Goal: Task Accomplishment & Management: Manage account settings

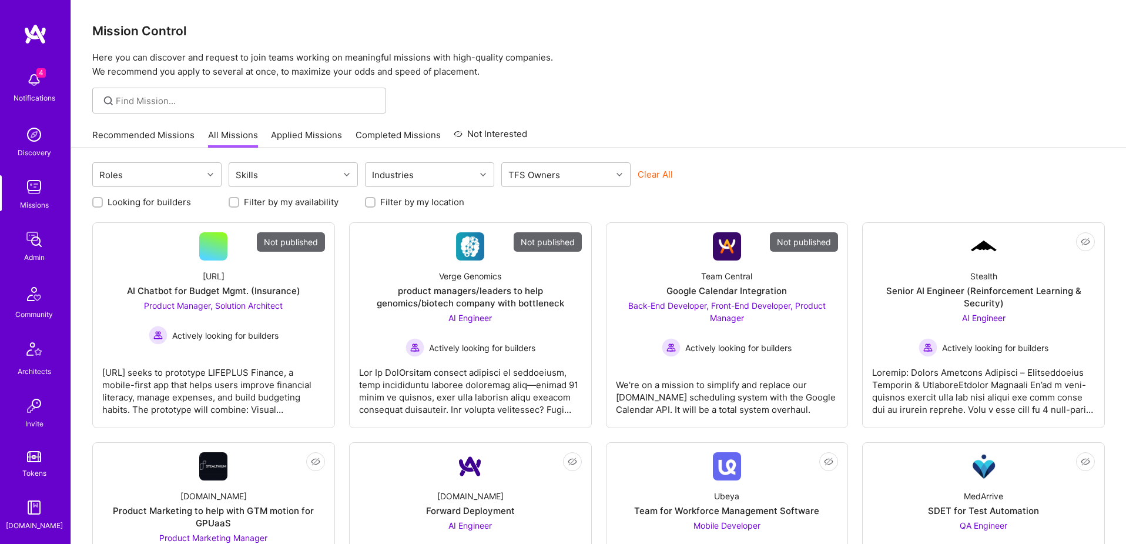
scroll to position [207, 0]
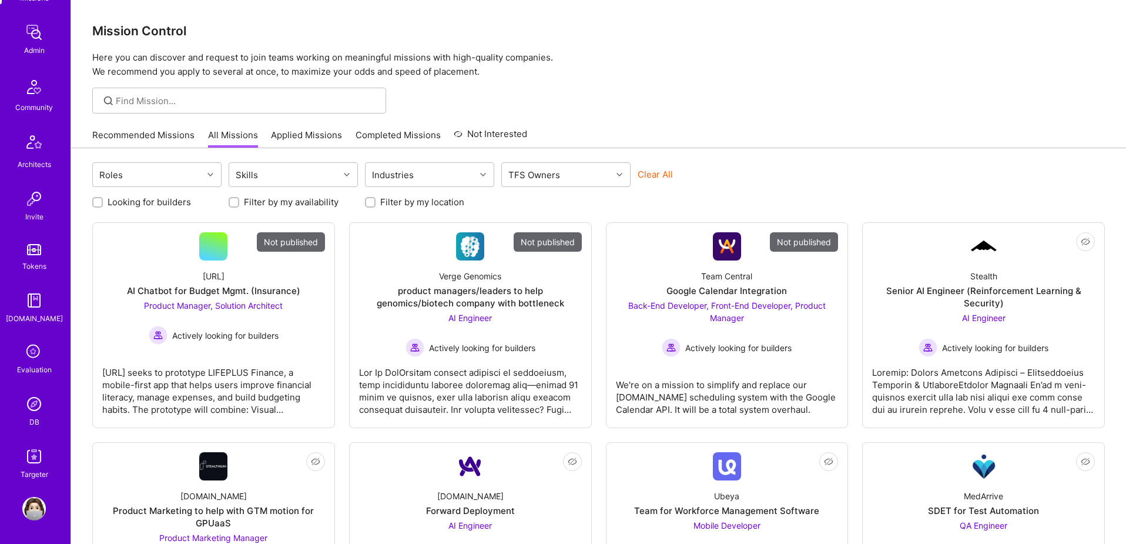
click at [31, 405] on img at bounding box center [34, 404] width 24 height 24
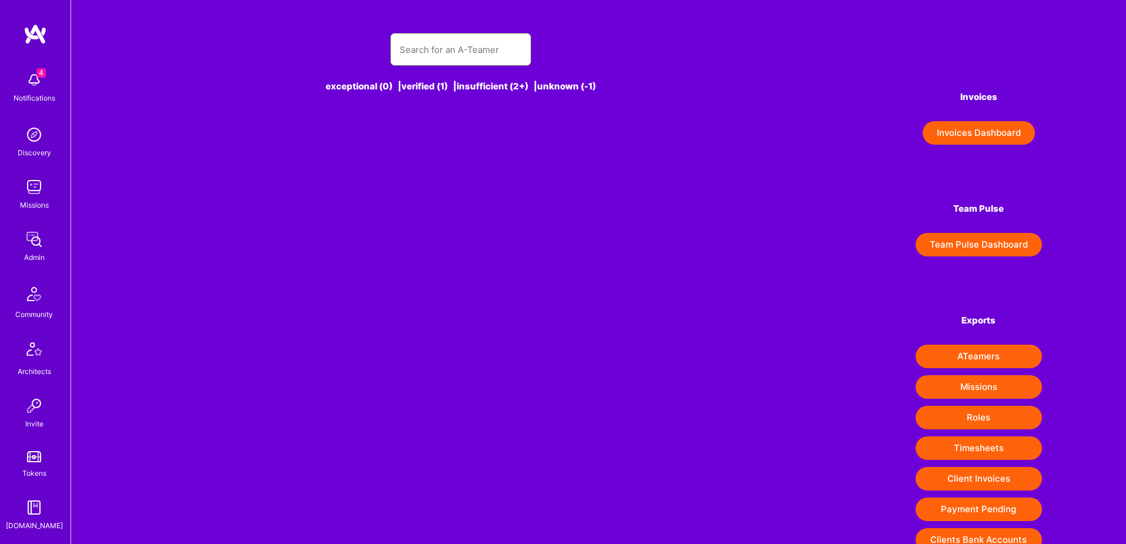
click at [452, 48] on input "text" at bounding box center [461, 50] width 122 height 30
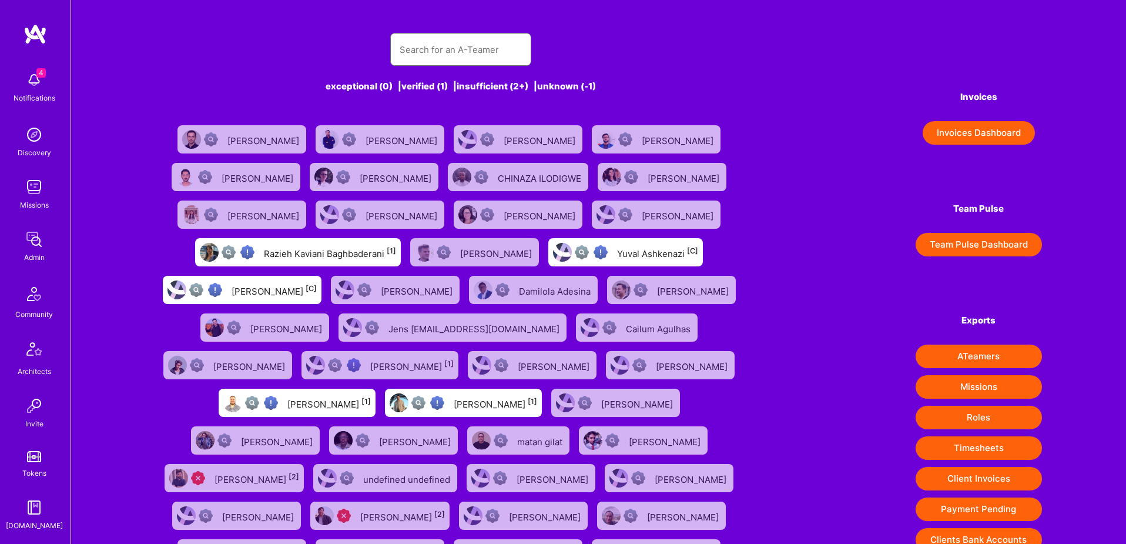
paste input "Syndio"
type input "Syndio"
paste input "Syndio"
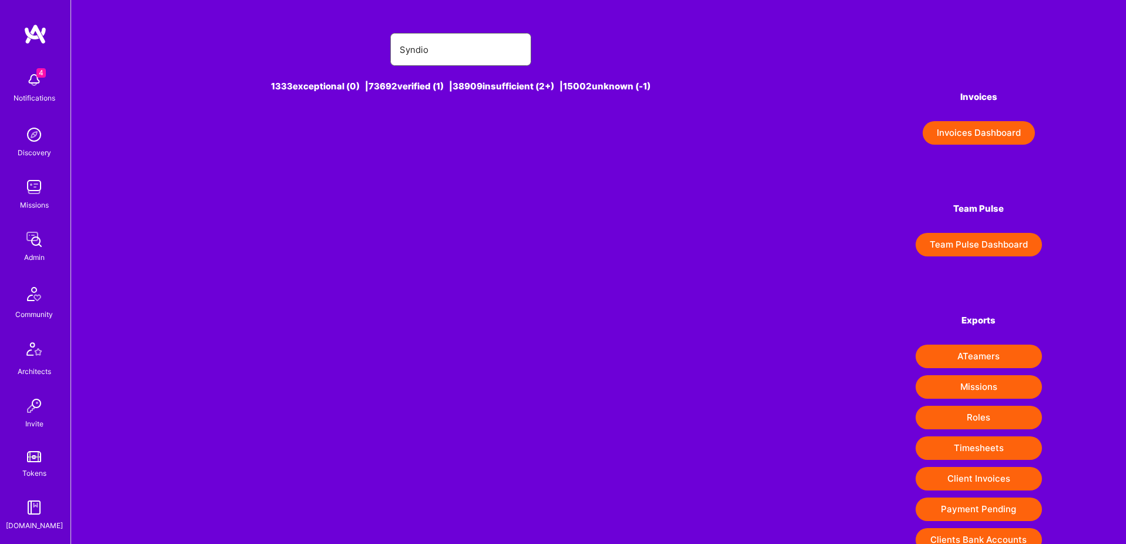
type input "Syndio"
click at [38, 242] on img at bounding box center [34, 239] width 24 height 24
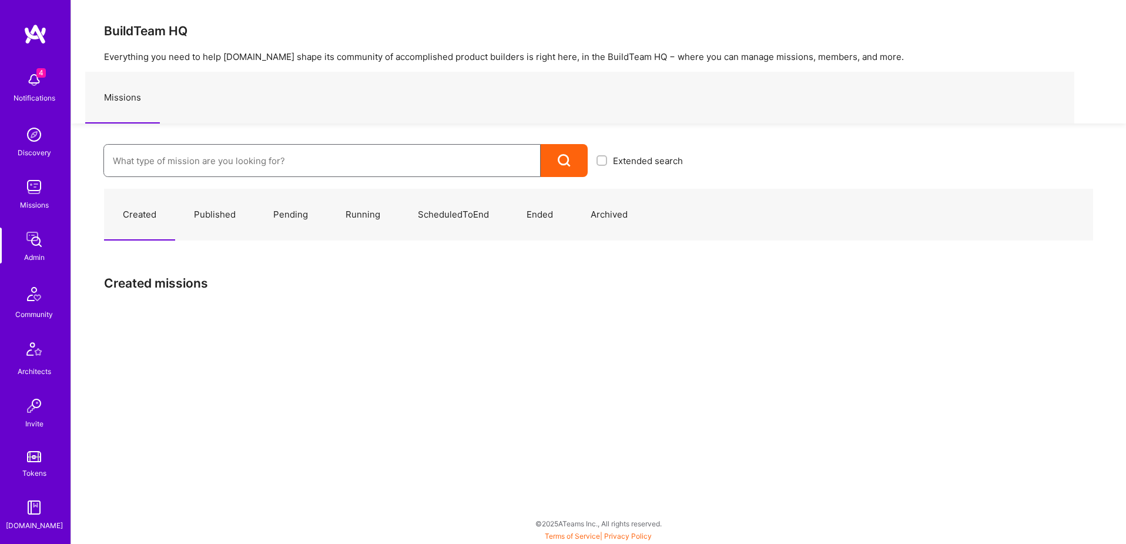
click at [250, 157] on input at bounding box center [322, 161] width 418 height 30
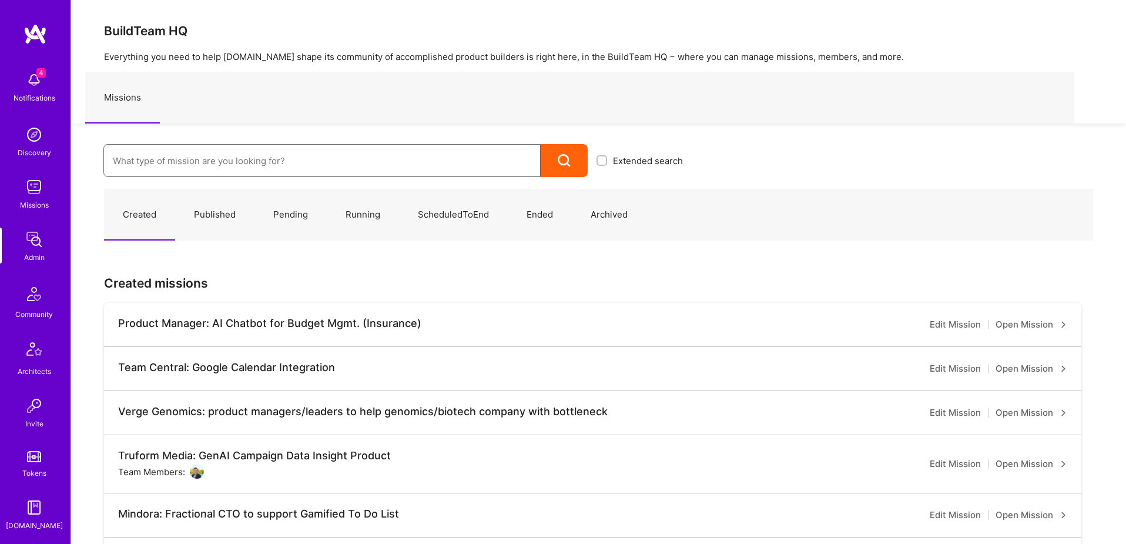
paste input "Syndio"
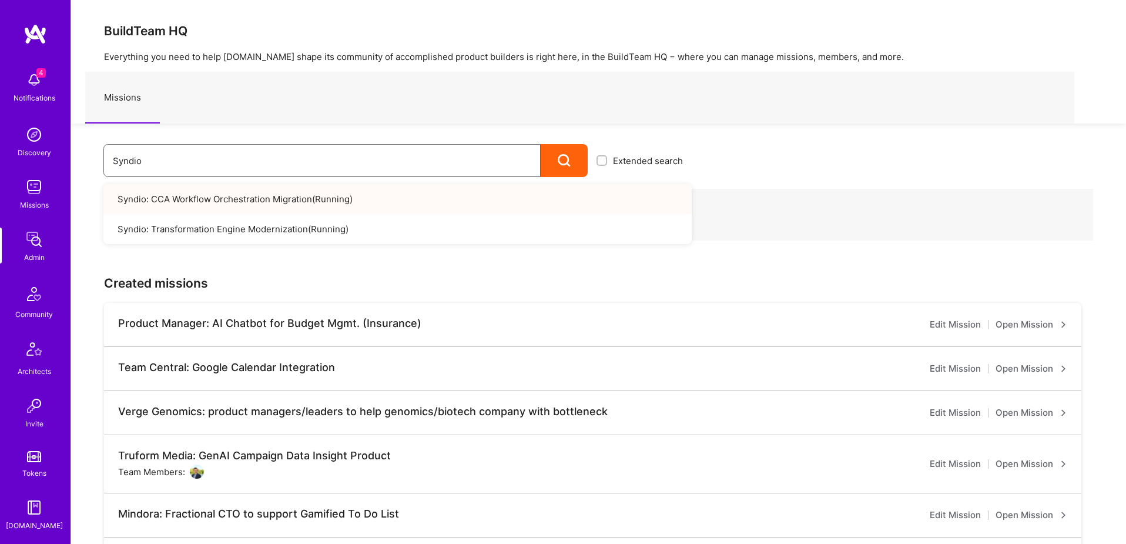
type input "Syndio"
click at [234, 199] on link "Syndio: CCA Workflow Orchestration Migration ( Running )" at bounding box center [397, 199] width 588 height 30
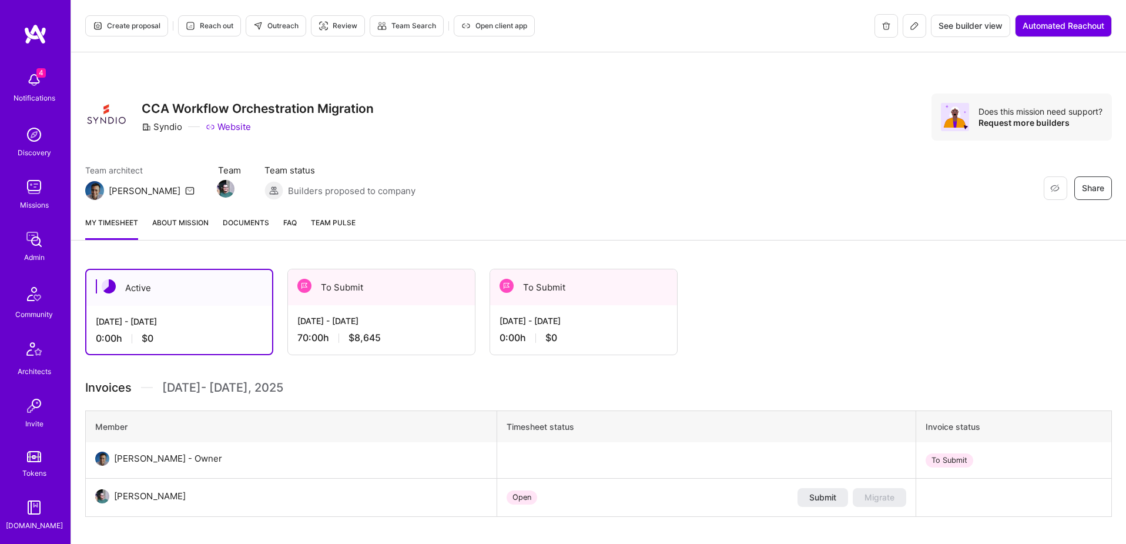
click at [910, 28] on icon at bounding box center [914, 25] width 9 height 9
click at [496, 28] on span "Open client app" at bounding box center [494, 26] width 66 height 11
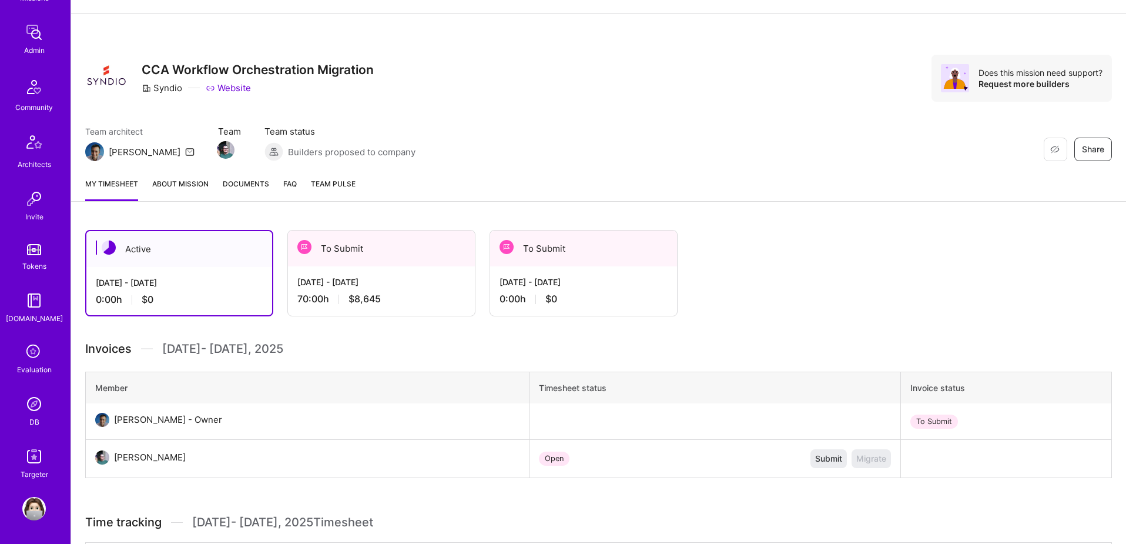
scroll to position [39, 0]
click at [31, 409] on img at bounding box center [34, 404] width 24 height 24
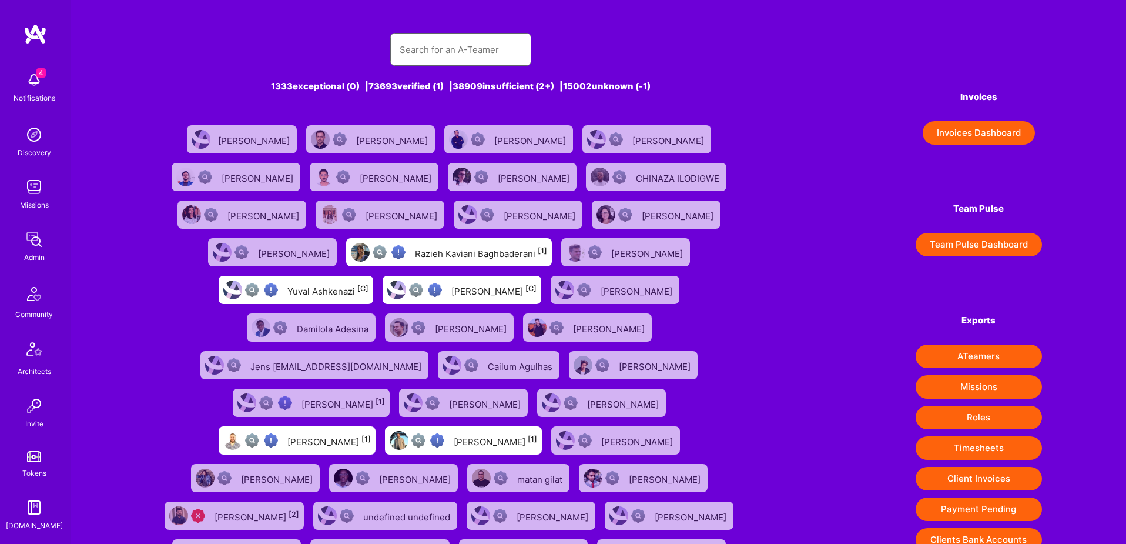
click at [485, 53] on input "text" at bounding box center [461, 50] width 122 height 30
paste input "[EMAIL_ADDRESS][DOMAIN_NAME]"
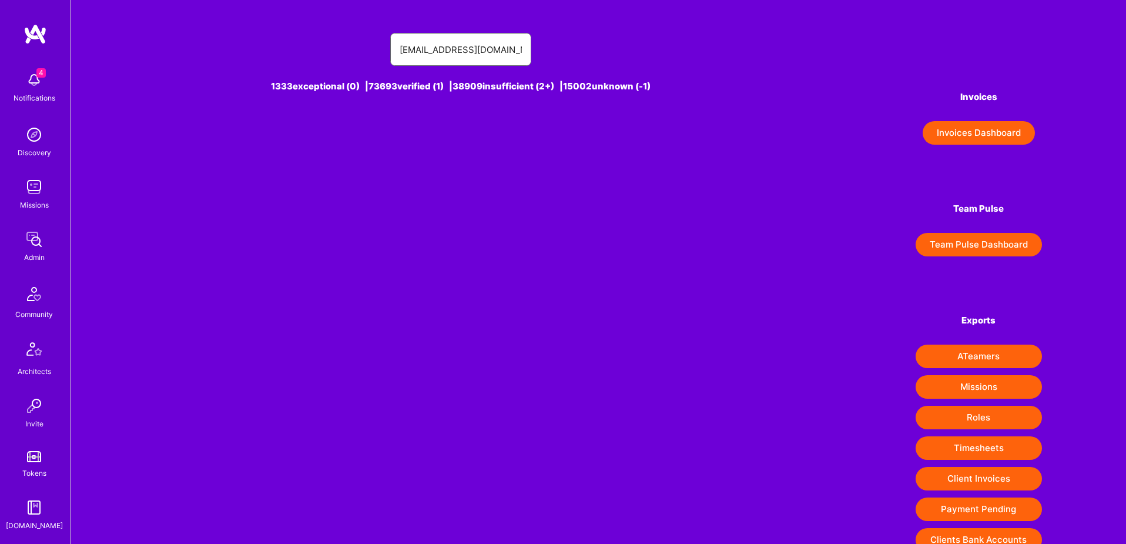
click at [420, 51] on input "[EMAIL_ADDRESS][DOMAIN_NAME]" at bounding box center [461, 50] width 122 height 30
paste input "[PERSON_NAME]"
type input "[PERSON_NAME]"
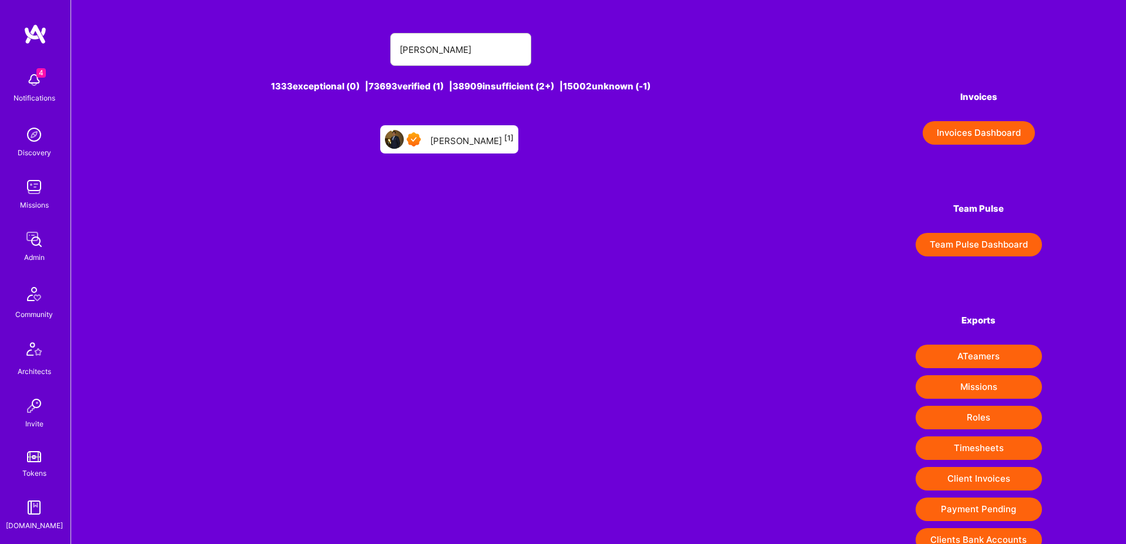
click at [468, 135] on div "[PERSON_NAME] [1]" at bounding box center [471, 139] width 83 height 15
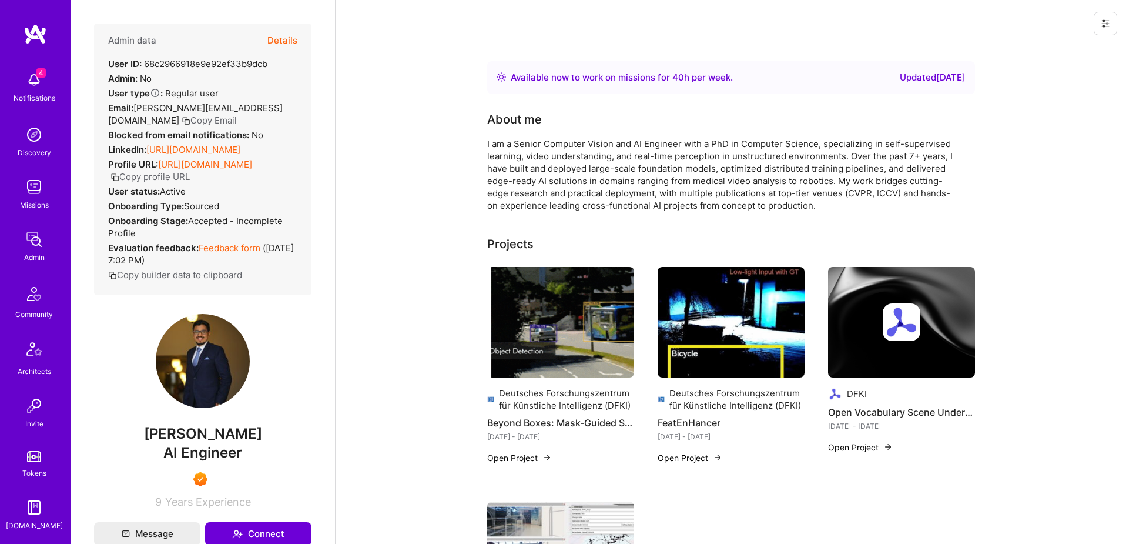
click at [286, 42] on button "Details" at bounding box center [282, 41] width 30 height 34
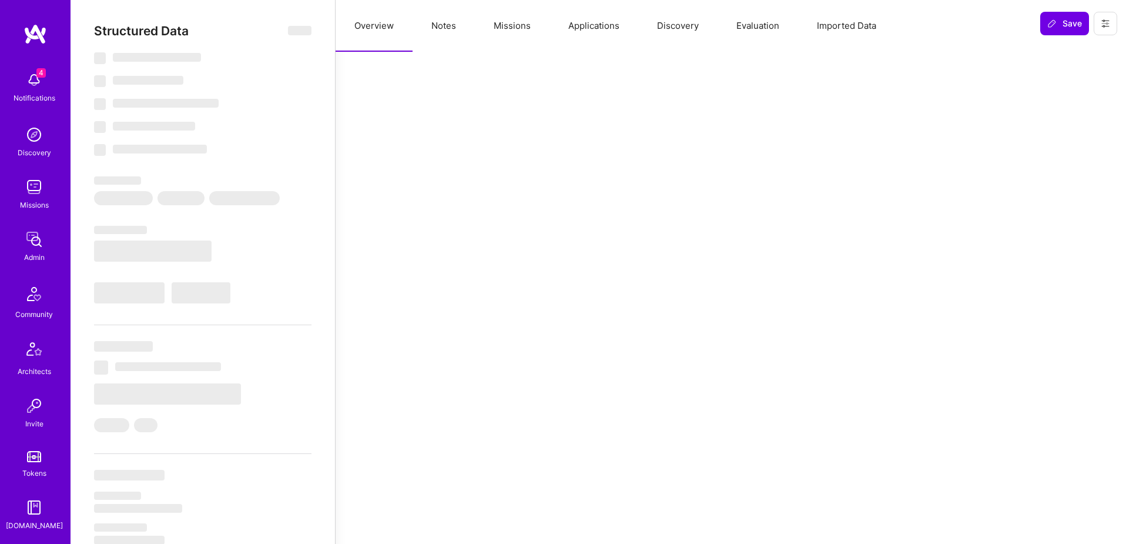
click at [587, 32] on button "Applications" at bounding box center [593, 26] width 89 height 52
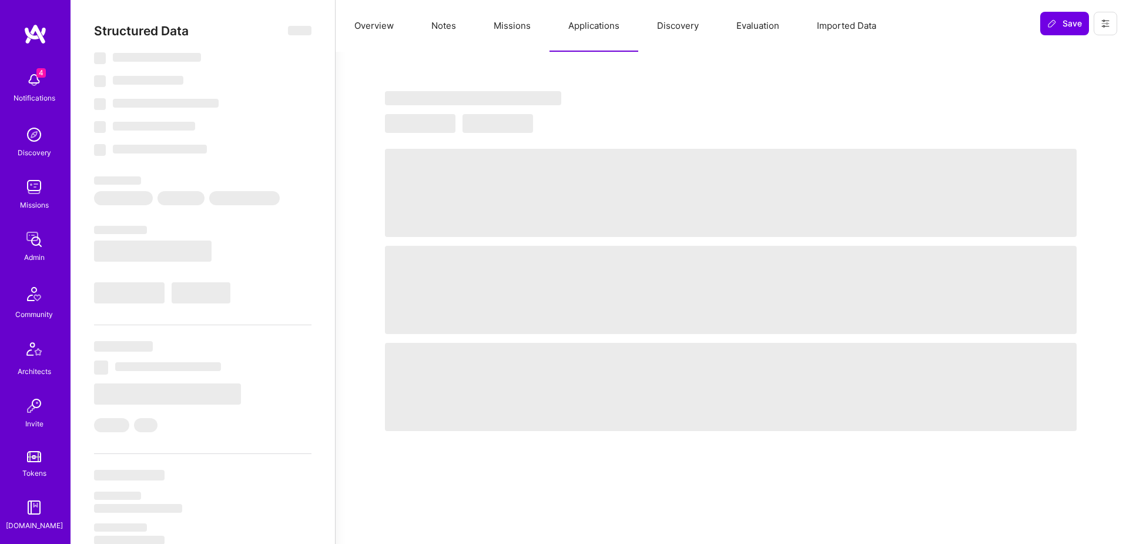
select select "Right Now"
select select "7"
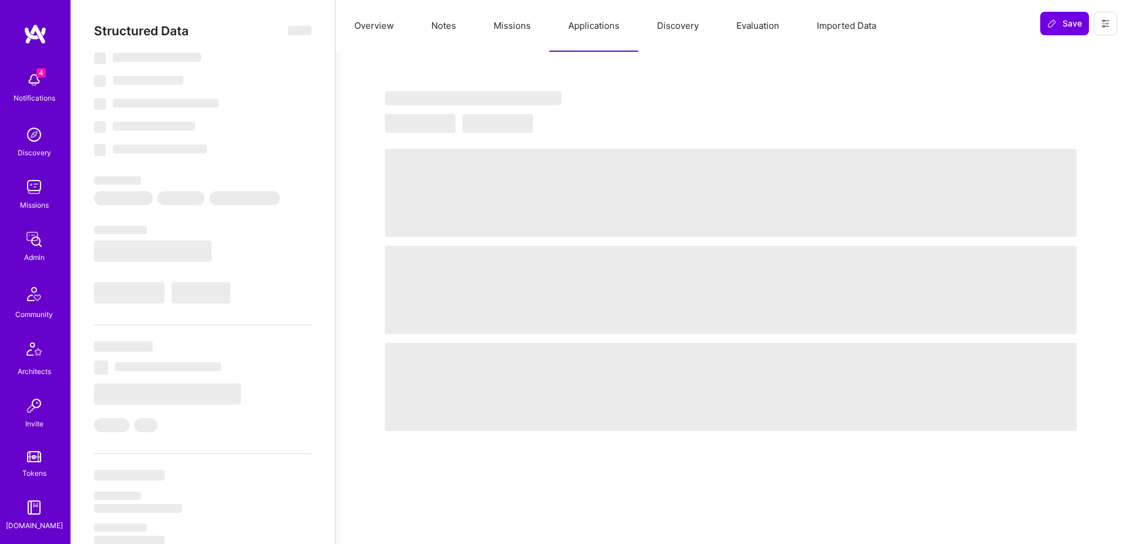
select select "US"
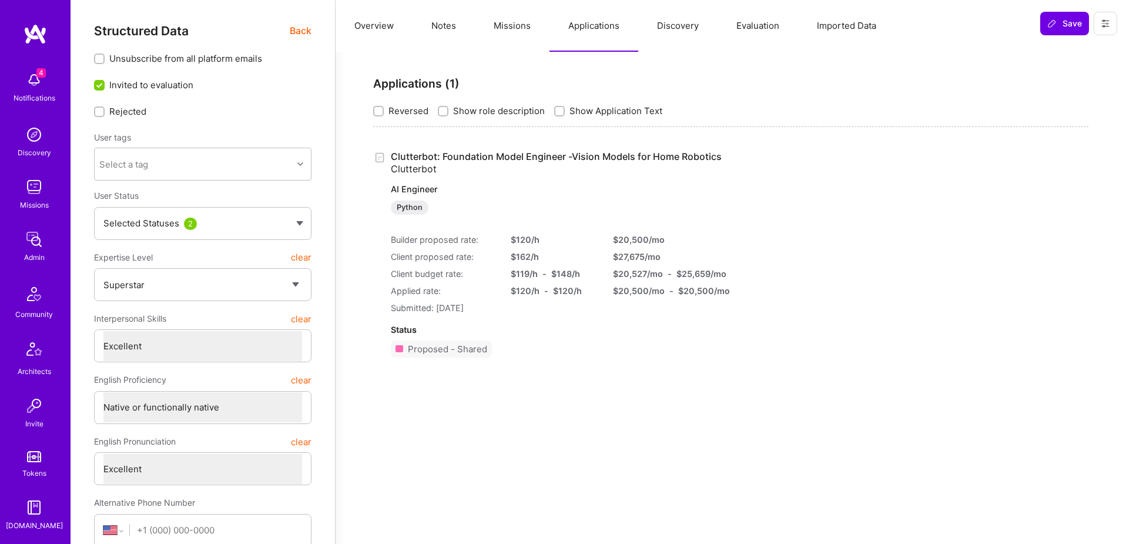
click at [558, 155] on link "Clutterbot: Foundation Model Engineer -Vision Models for Home Robotics Clutterb…" at bounding box center [556, 182] width 331 height 64
